Goal: Task Accomplishment & Management: Manage account settings

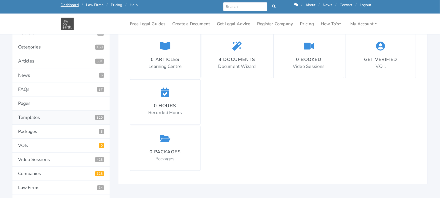
scroll to position [107, 0]
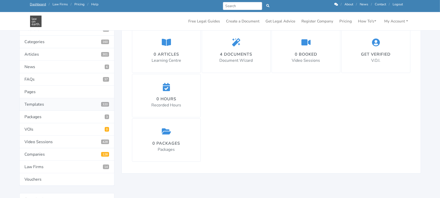
click at [43, 104] on link "Templates 320" at bounding box center [66, 104] width 95 height 12
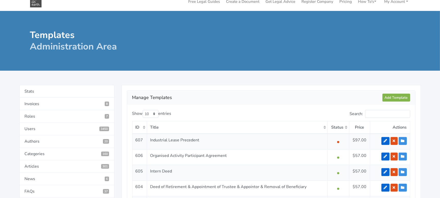
scroll to position [2, 0]
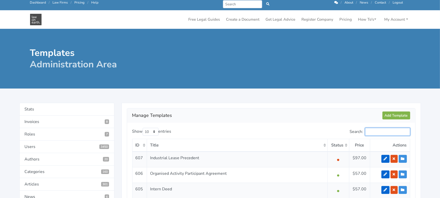
click at [374, 131] on input "Search:" at bounding box center [387, 132] width 45 height 8
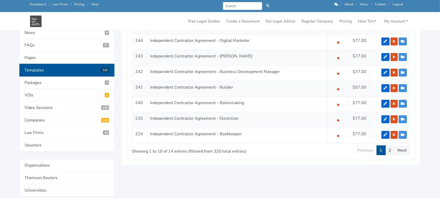
scroll to position [153, 0]
type input "independent contractor"
click at [394, 150] on link "2" at bounding box center [390, 150] width 9 height 10
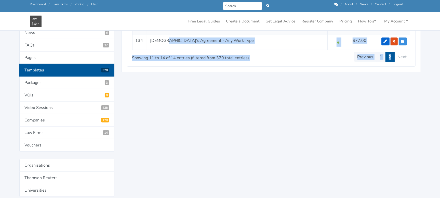
drag, startPoint x: 394, startPoint y: 150, endPoint x: 165, endPoint y: -1, distance: 274.1
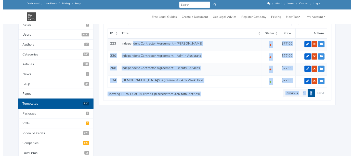
scroll to position [92, 0]
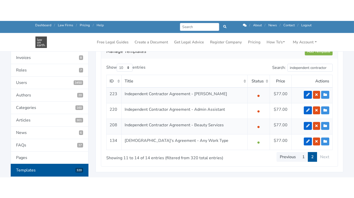
scroll to position [76, 0]
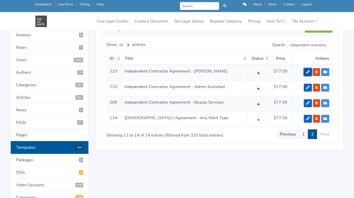
click at [308, 73] on icon at bounding box center [308, 72] width 4 height 4
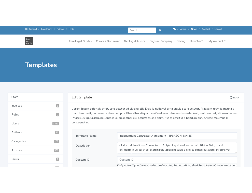
scroll to position [10, 0]
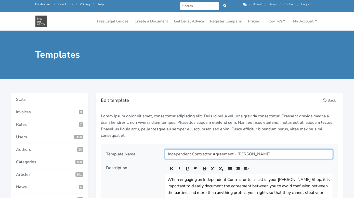
drag, startPoint x: 293, startPoint y: 154, endPoint x: 289, endPoint y: 211, distance: 57.0
click at [289, 198] on html "Call us: [PHONE_NUMBER] Dashboard / Law Firms / Pricing / Help Prev Next / Abou…" at bounding box center [177, 99] width 354 height 198
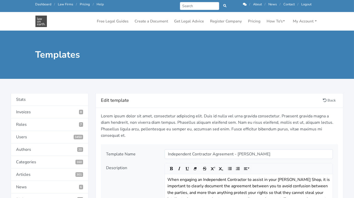
click at [195, 58] on div at bounding box center [249, 54] width 145 height 11
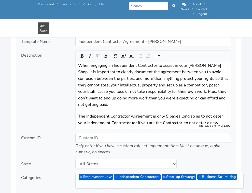
scroll to position [650, 0]
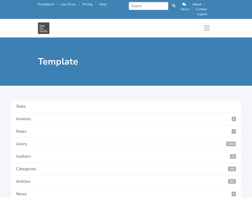
type input "Termination for Convenience"
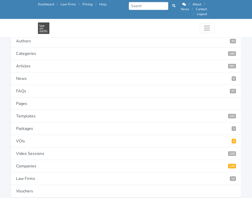
scroll to position [122, 0]
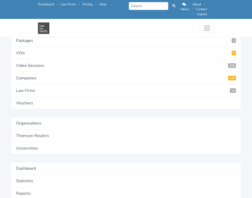
scroll to position [184, 0]
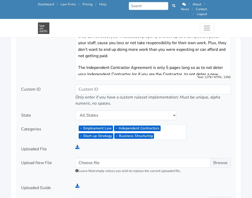
scroll to position [699, 0]
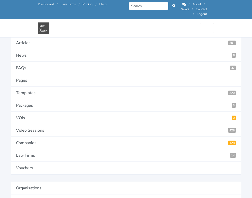
scroll to position [133, 0]
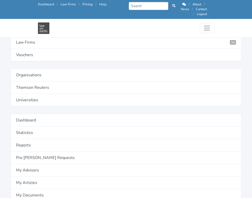
scroll to position [235, 0]
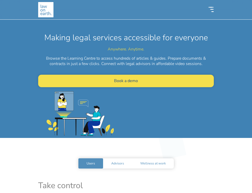
click at [0, 0] on button "My Account" at bounding box center [0, 0] width 0 height 0
click at [0, 0] on link "Dashboard" at bounding box center [0, 0] width 0 height 0
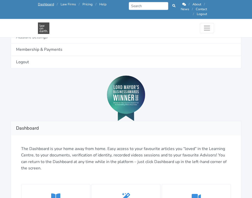
scroll to position [497, 0]
